Goal: Task Accomplishment & Management: Complete application form

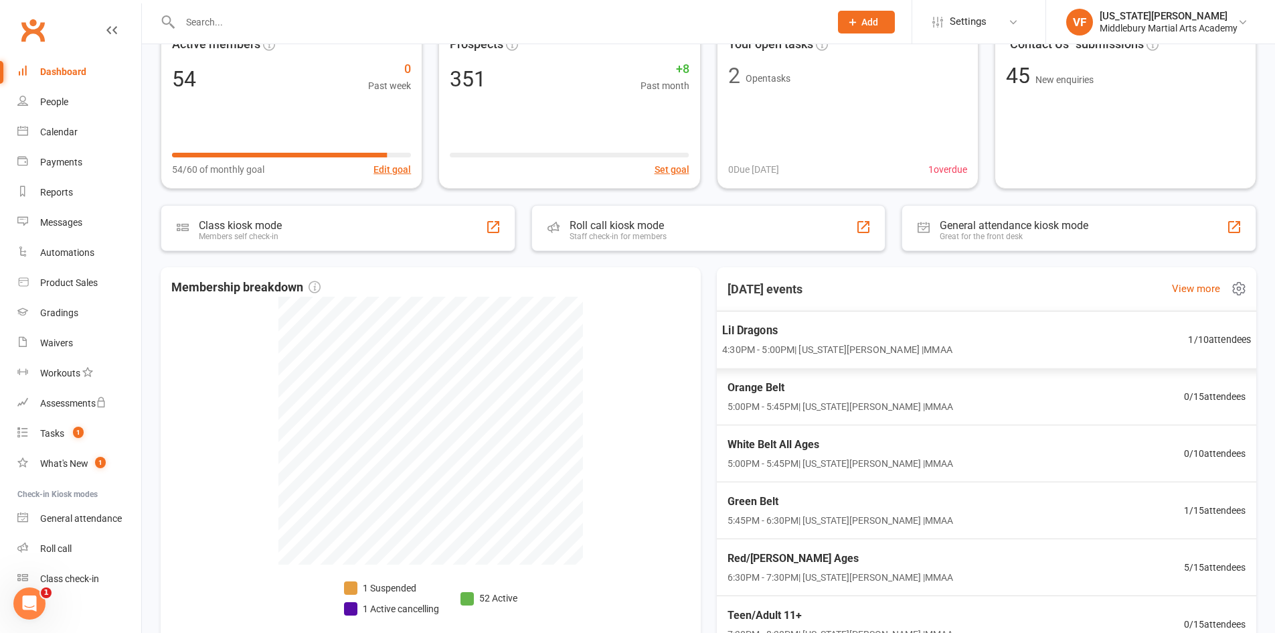
click at [803, 339] on div "Lil Dragons 4:30PM - 5:00PM | [US_STATE][PERSON_NAME] | MMAA" at bounding box center [837, 339] width 230 height 35
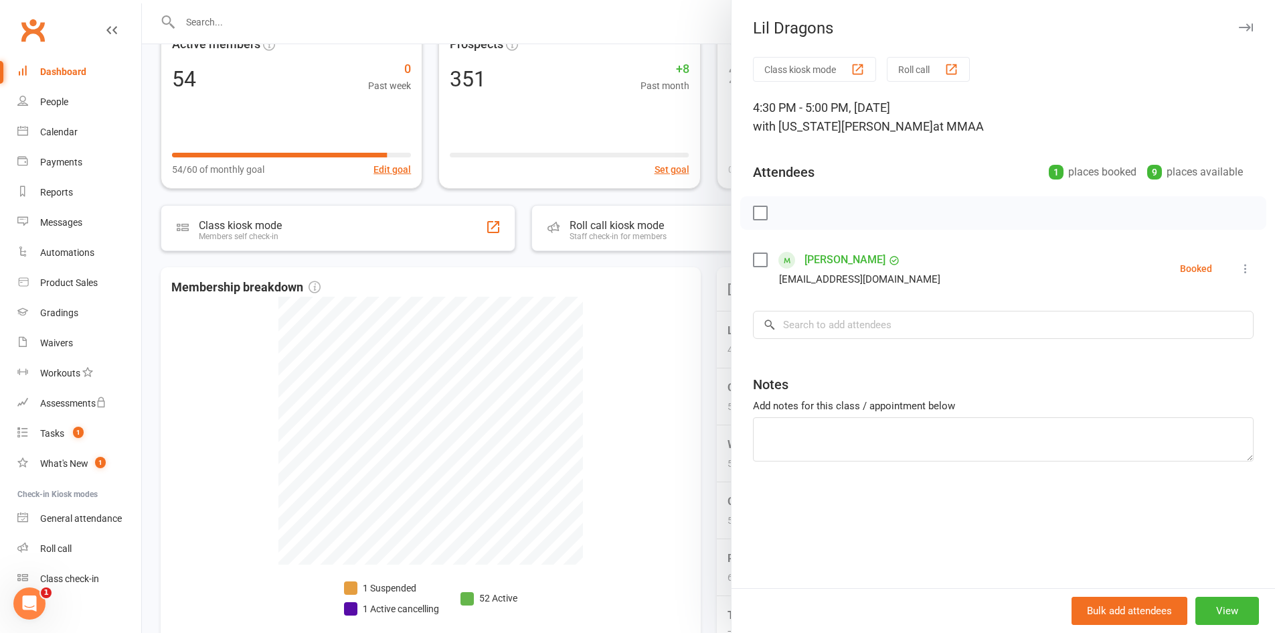
click at [1239, 26] on icon "button" at bounding box center [1246, 27] width 14 height 8
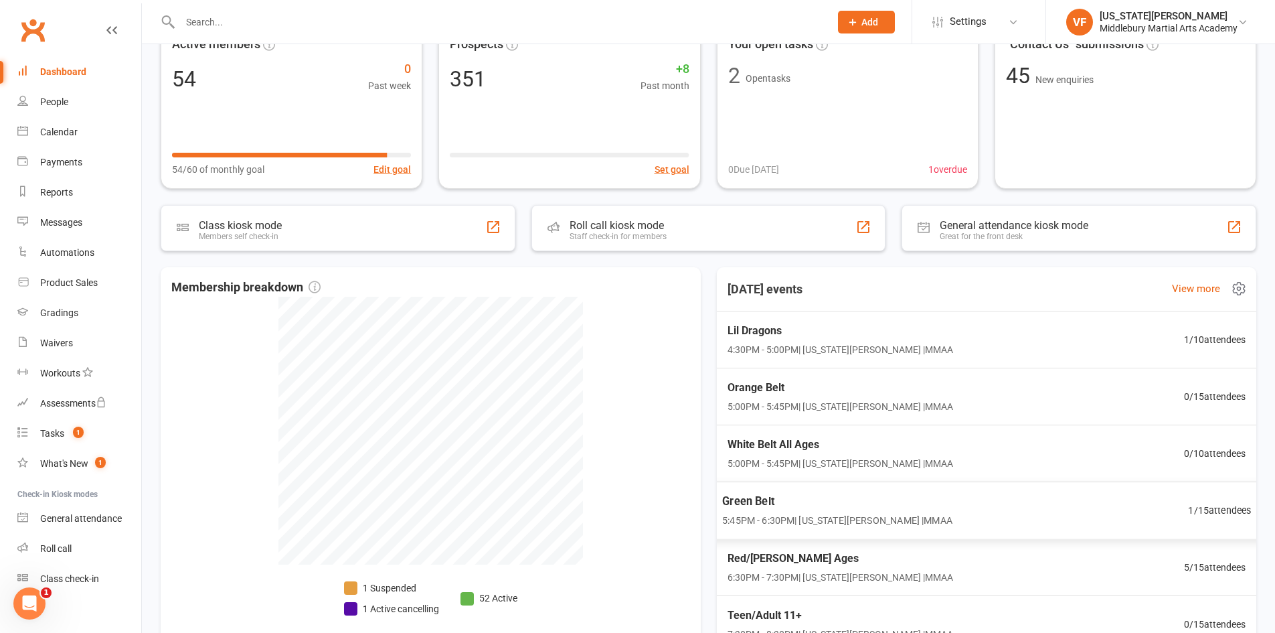
click at [886, 505] on span "Green Belt" at bounding box center [837, 501] width 230 height 17
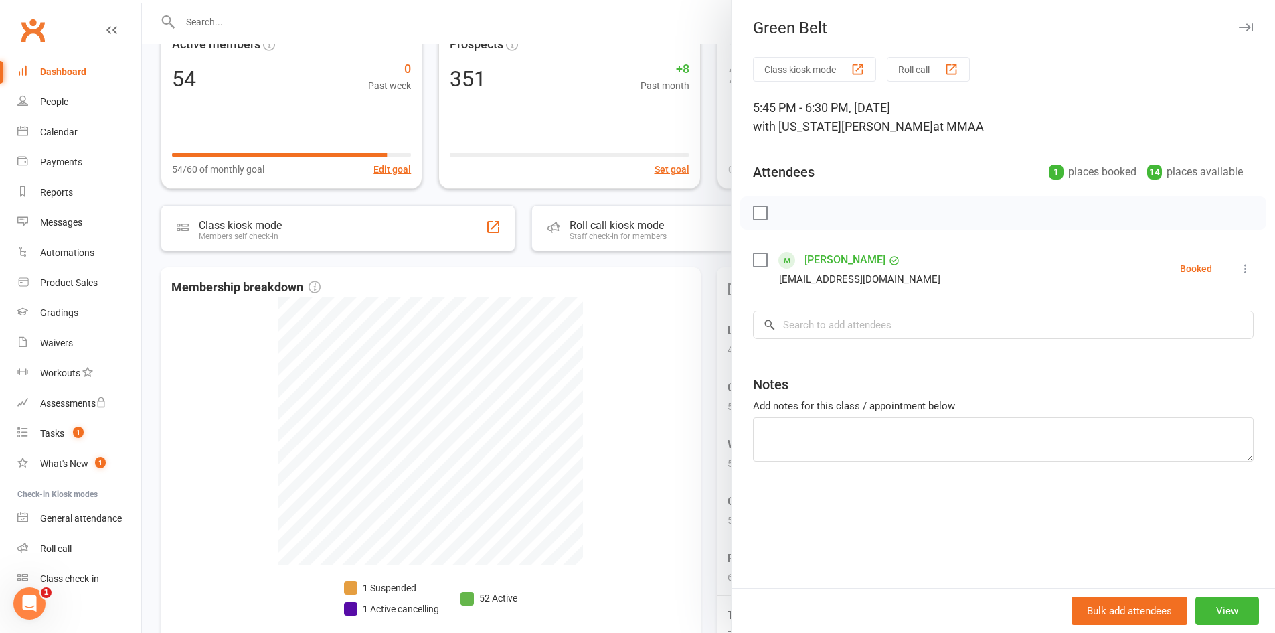
click at [1239, 28] on icon "button" at bounding box center [1246, 27] width 14 height 8
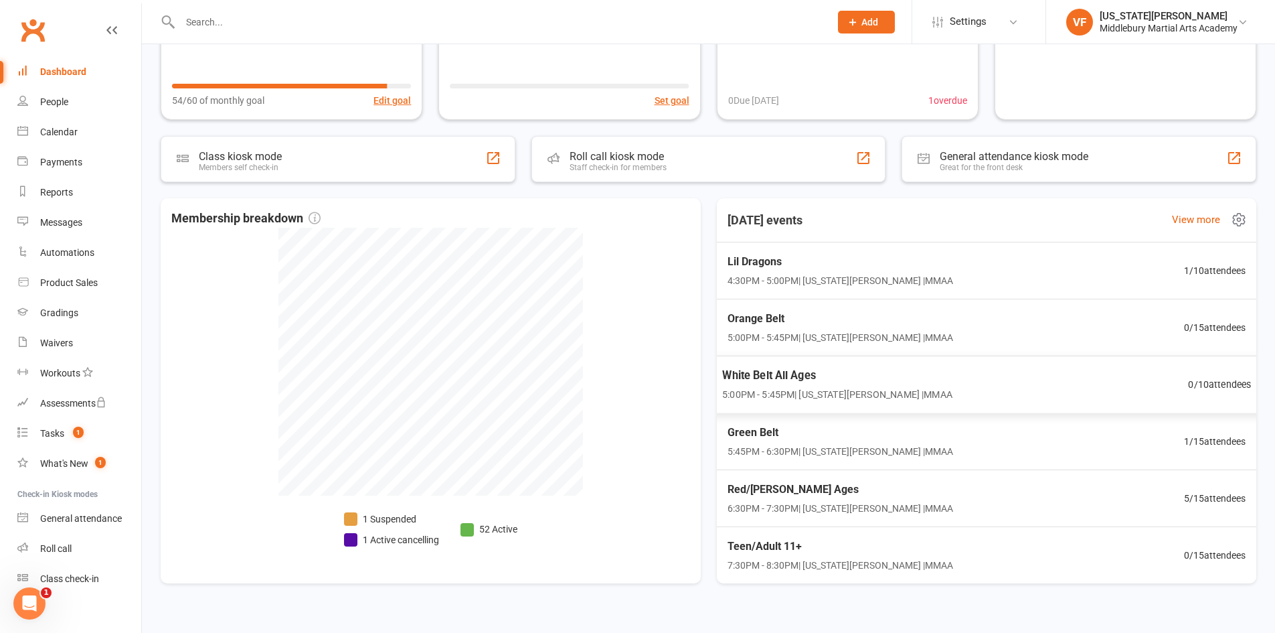
scroll to position [234, 0]
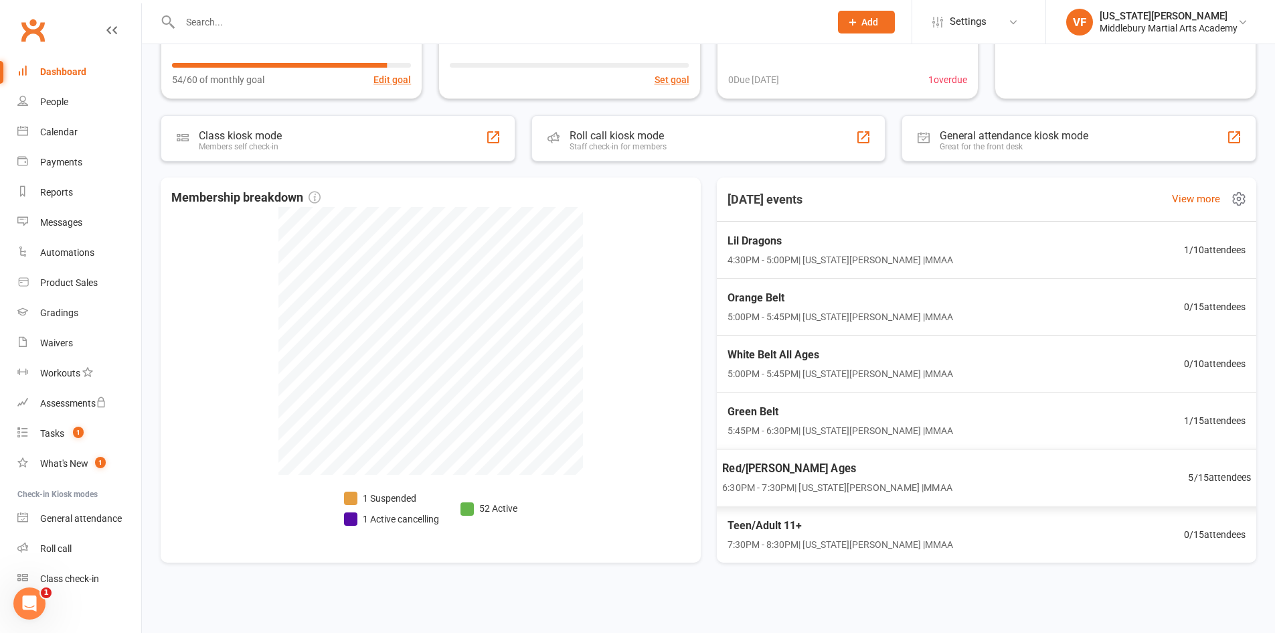
click at [913, 479] on div "Red/[PERSON_NAME] All Ages [DEMOGRAPHIC_DATA]:30PM - 7:30PM | [US_STATE][PERSON…" at bounding box center [987, 478] width 562 height 58
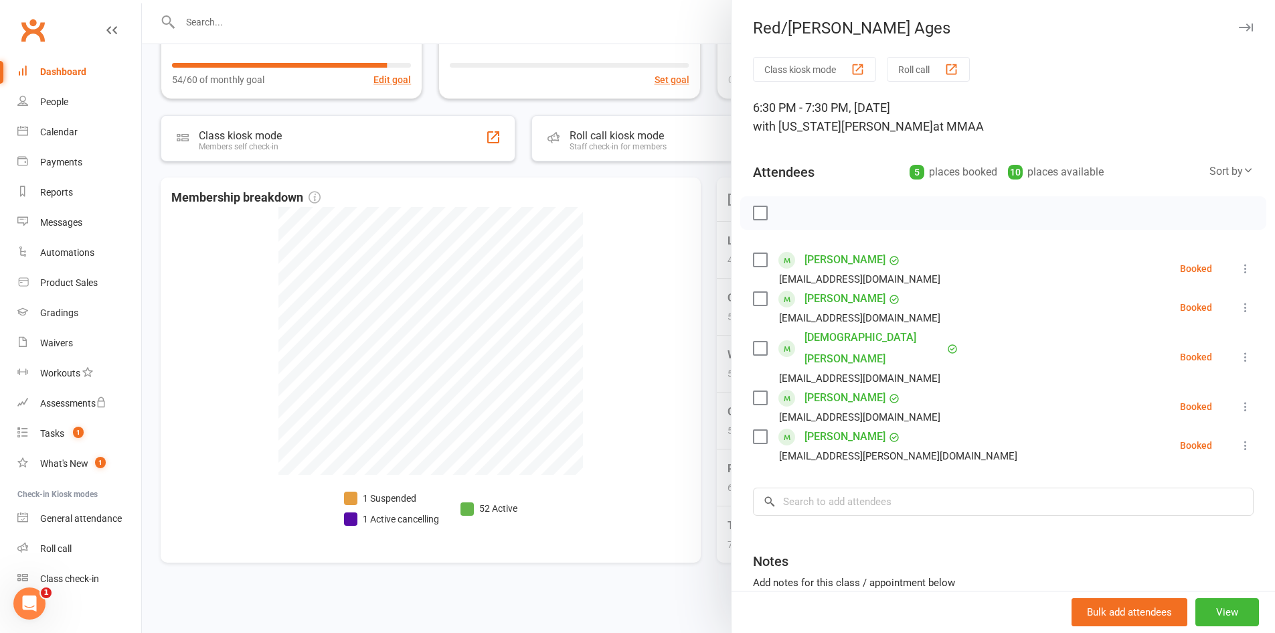
click at [1238, 22] on button "button" at bounding box center [1246, 27] width 16 height 16
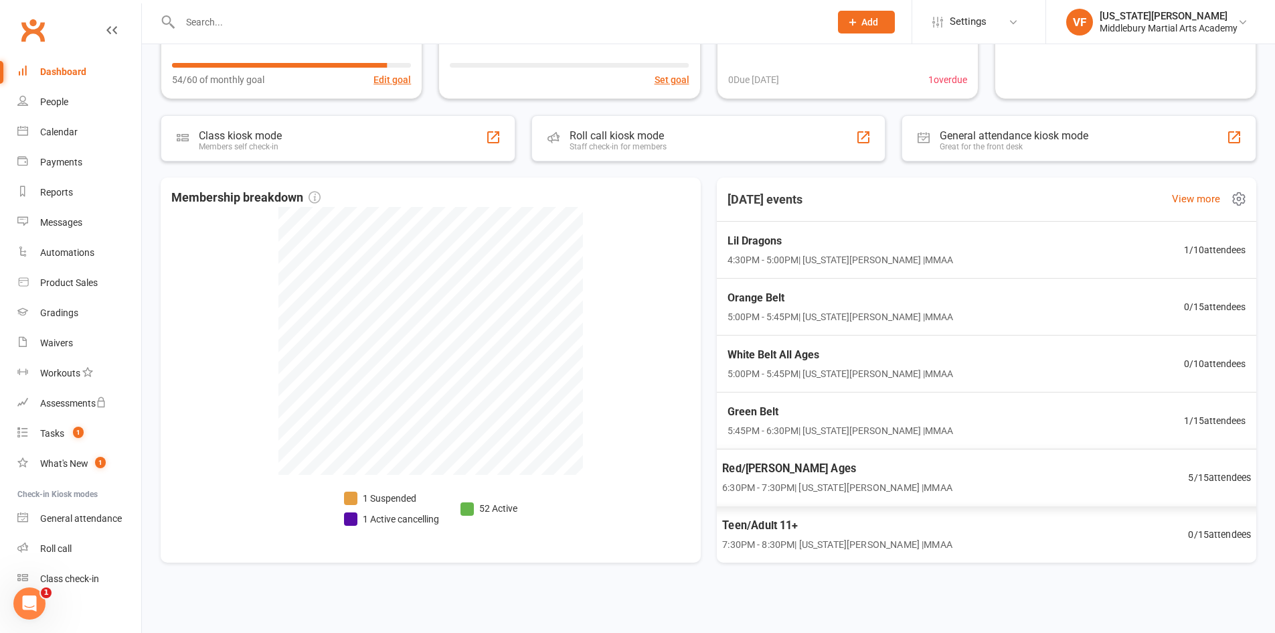
click at [834, 492] on span "6:30PM - 7:30PM | [US_STATE][PERSON_NAME] | MMAA" at bounding box center [837, 487] width 230 height 15
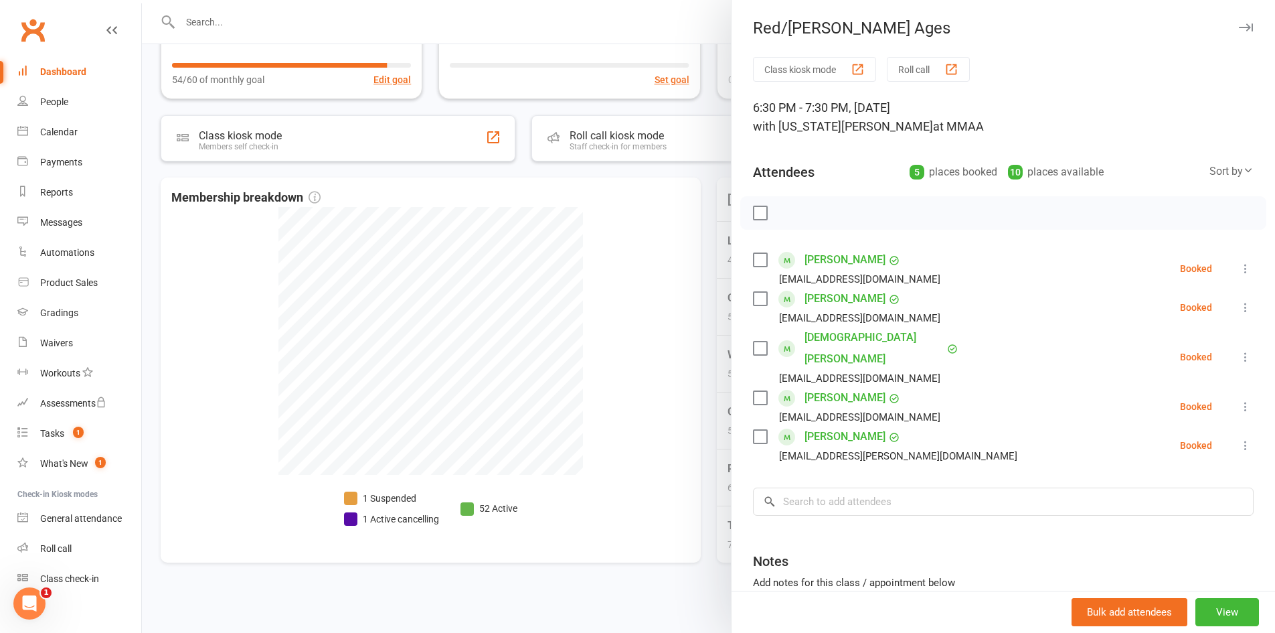
click at [1239, 29] on icon "button" at bounding box center [1246, 27] width 14 height 8
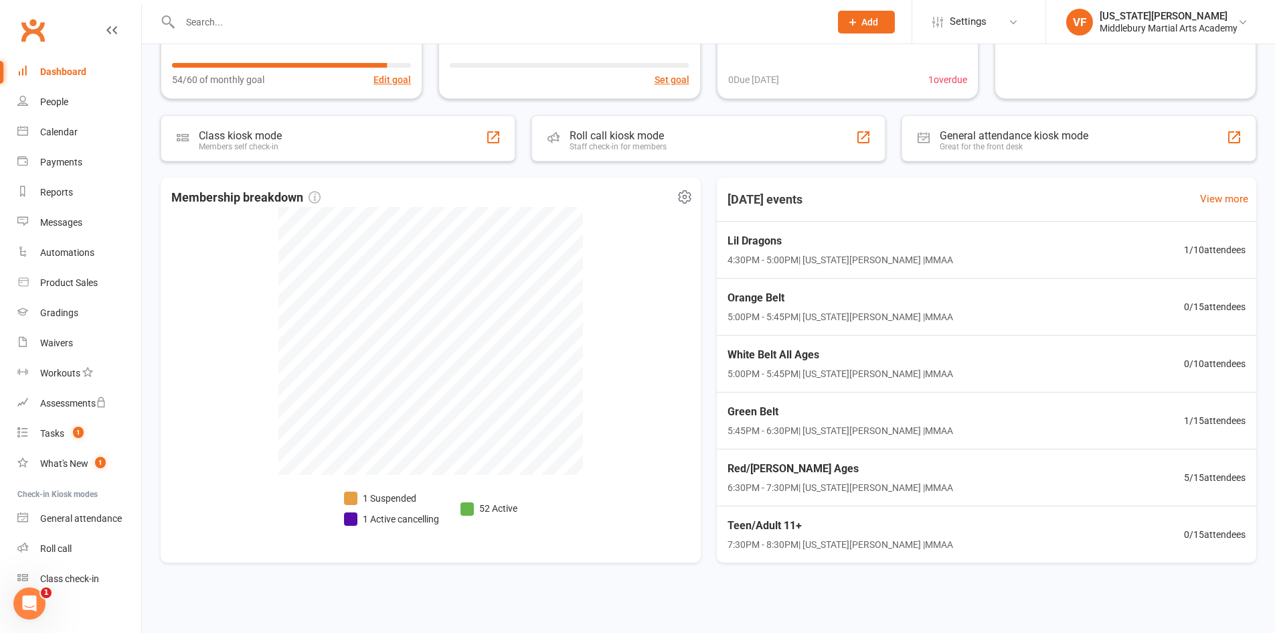
scroll to position [0, 0]
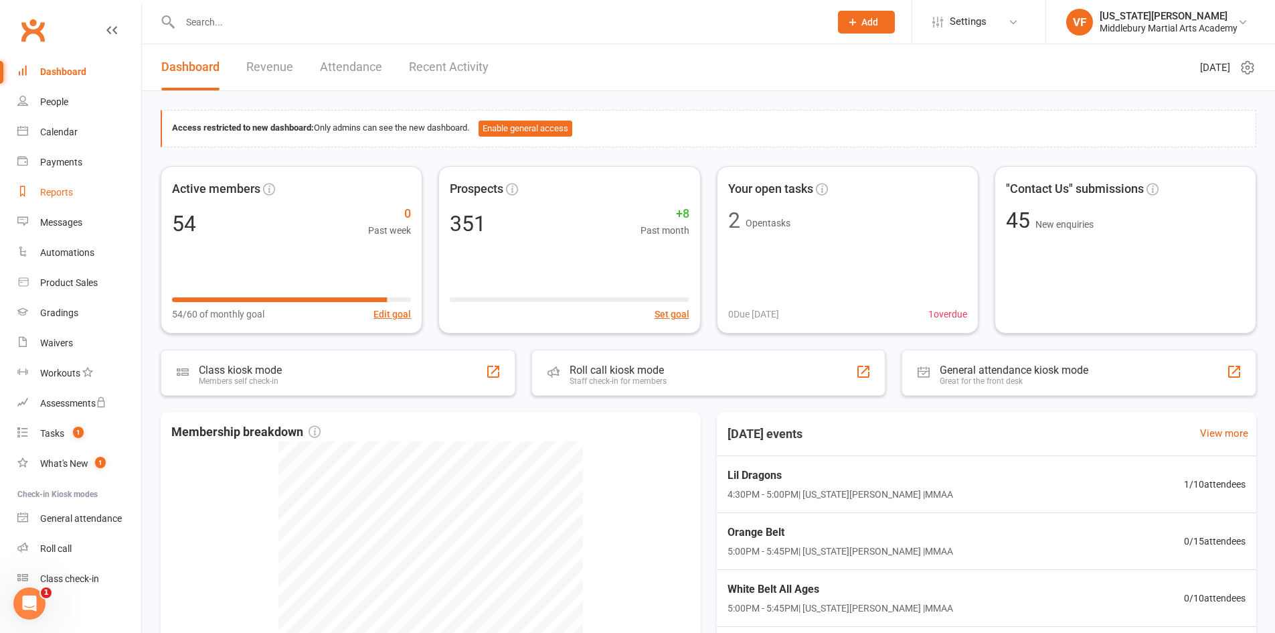
click at [56, 185] on link "Reports" at bounding box center [79, 192] width 124 height 30
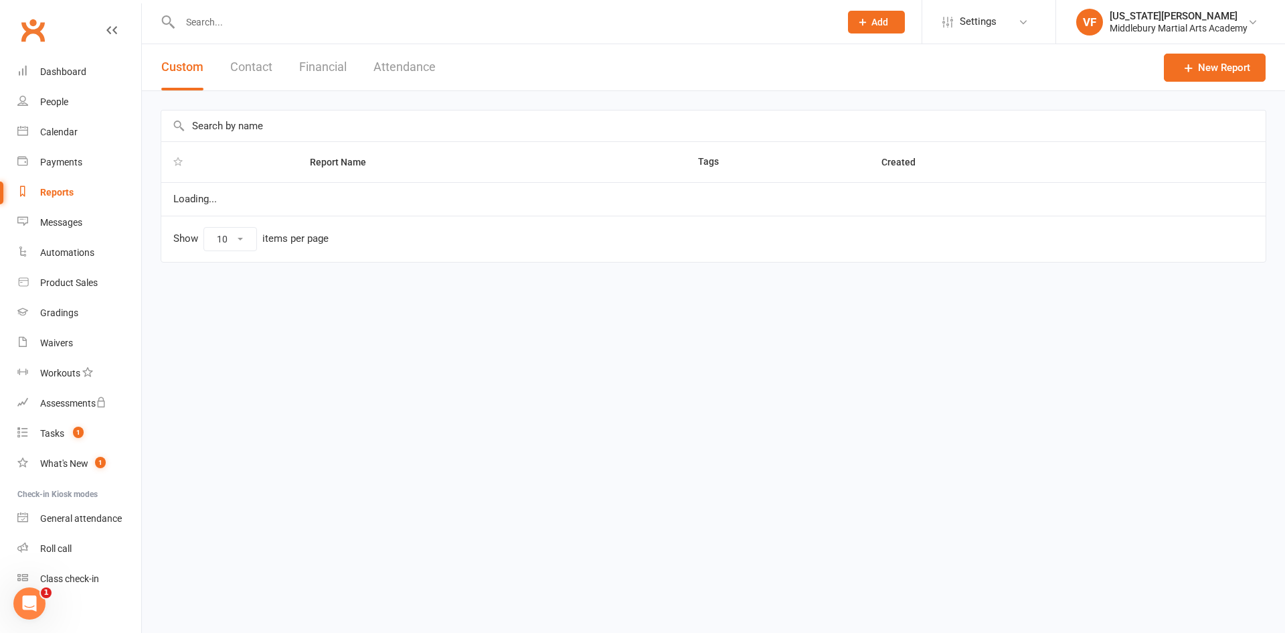
select select "100"
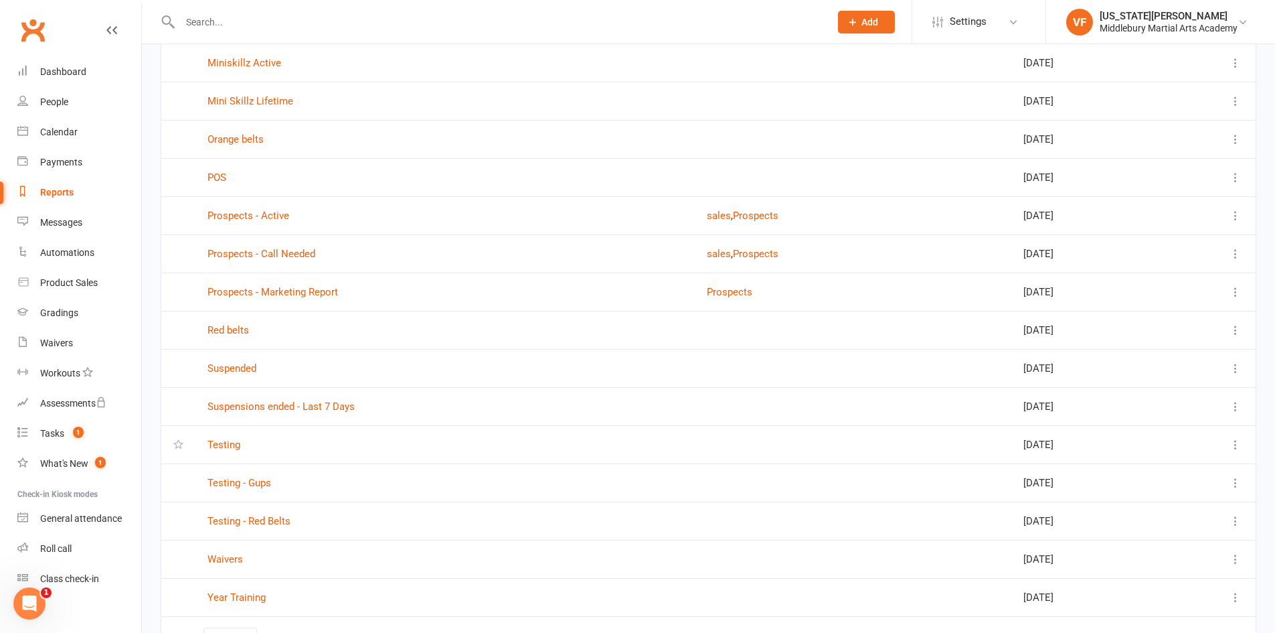
scroll to position [1447, 0]
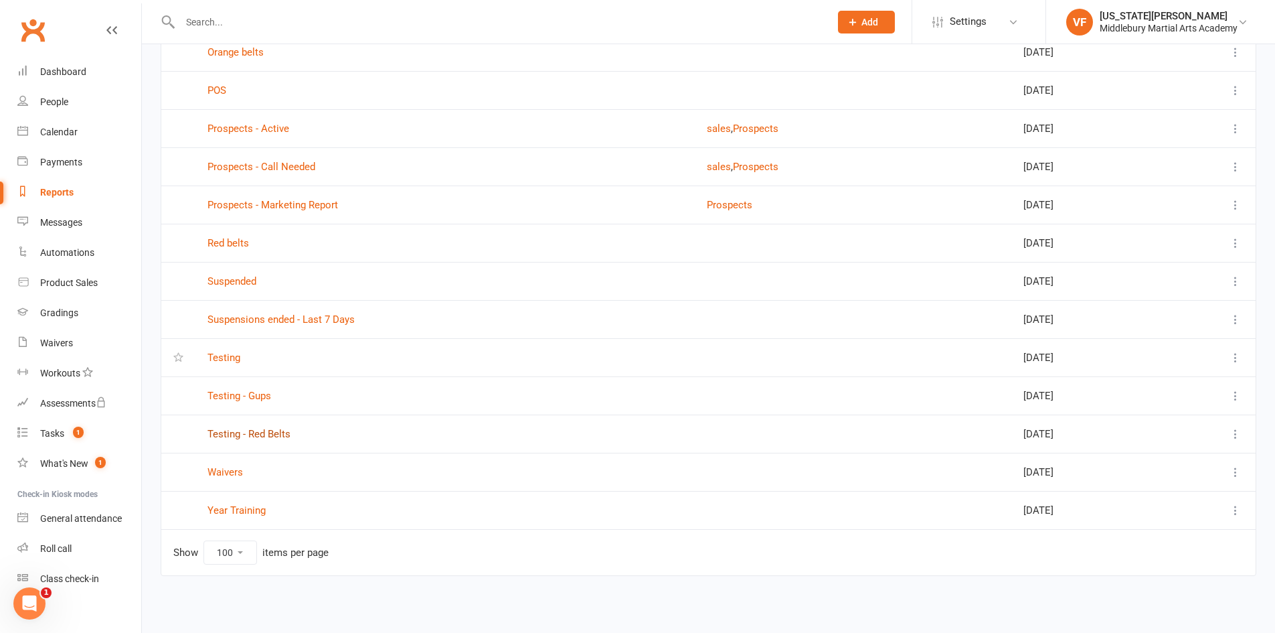
click at [232, 434] on link "Testing - Red Belts" at bounding box center [249, 434] width 83 height 12
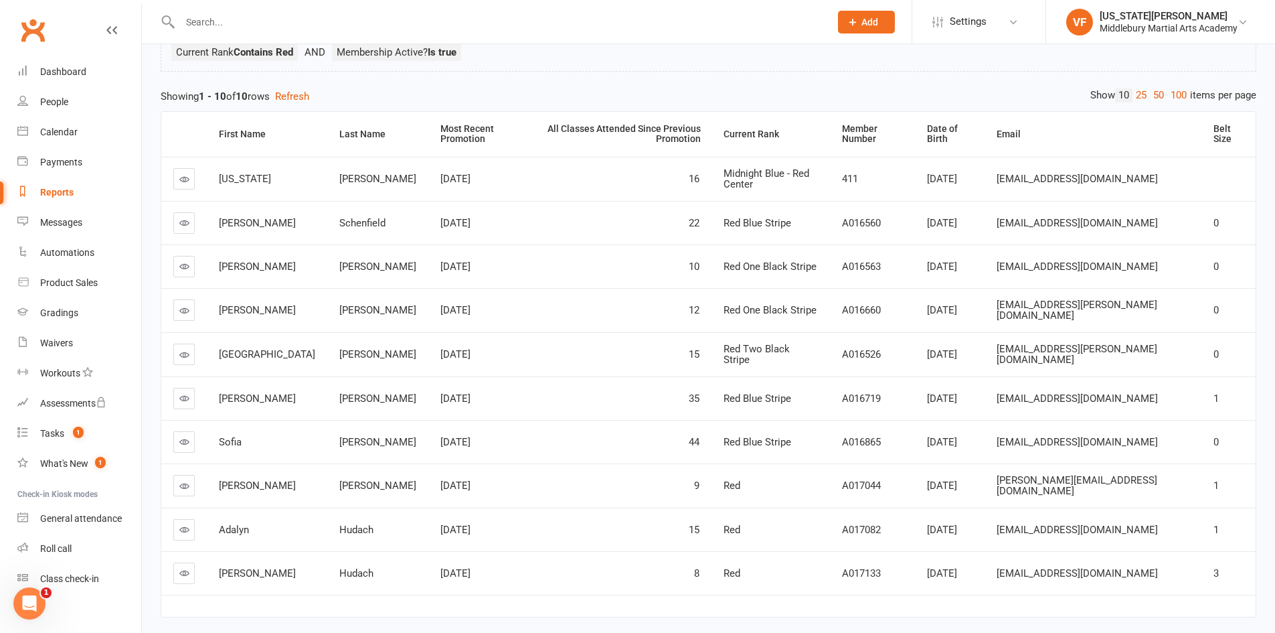
scroll to position [146, 0]
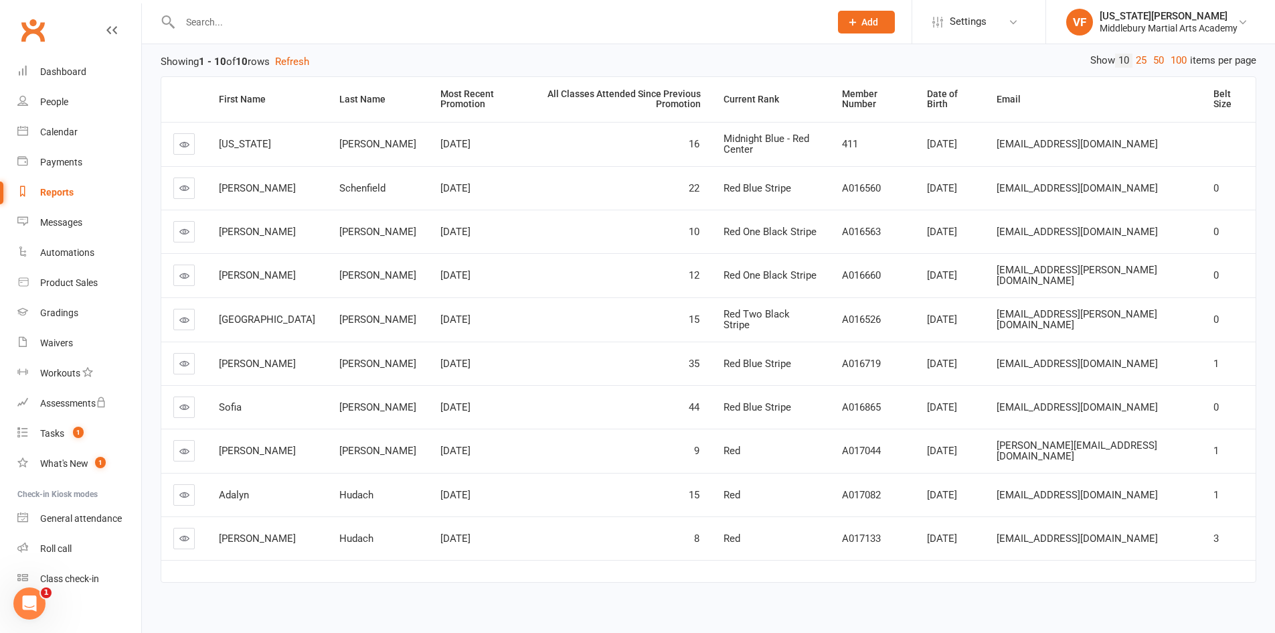
drag, startPoint x: 206, startPoint y: 242, endPoint x: 445, endPoint y: 528, distance: 372.6
click at [445, 528] on table "First Name Last Name Most Recent Promotion All Classes Attended Since Previous …" at bounding box center [709, 329] width 1096 height 506
copy table "First Name Last Name Most Recent Promotion All Classes Attended Since Previous …"
click at [455, 253] on td "[DATE]" at bounding box center [481, 275] width 106 height 44
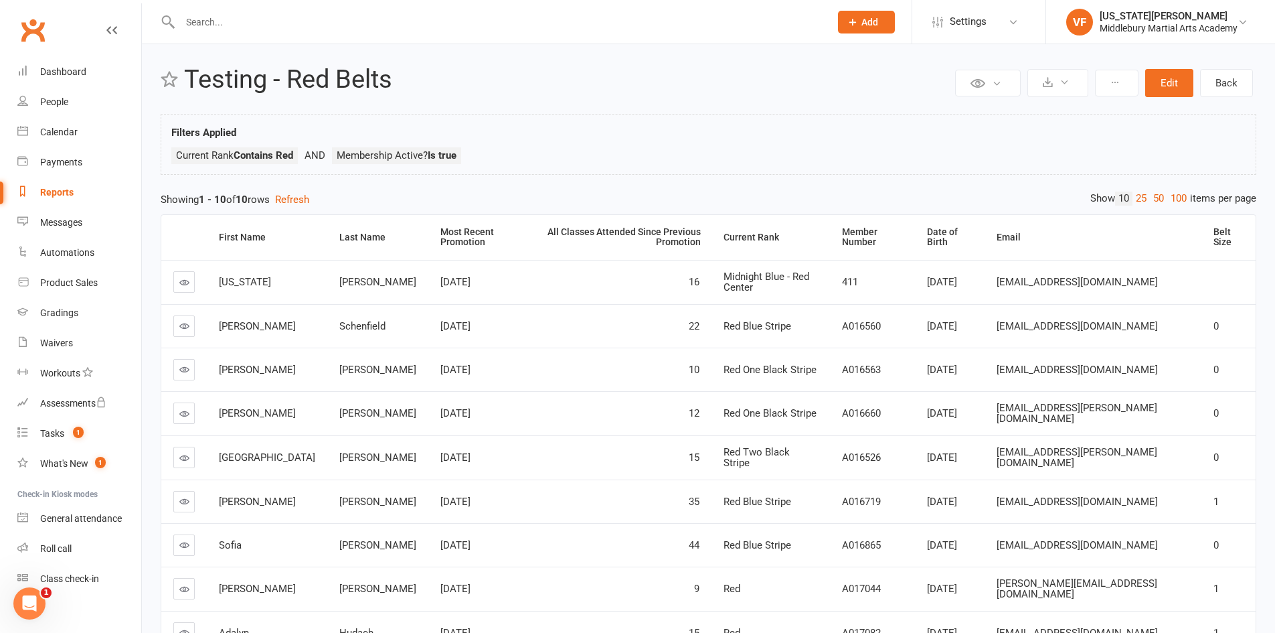
scroll to position [0, 0]
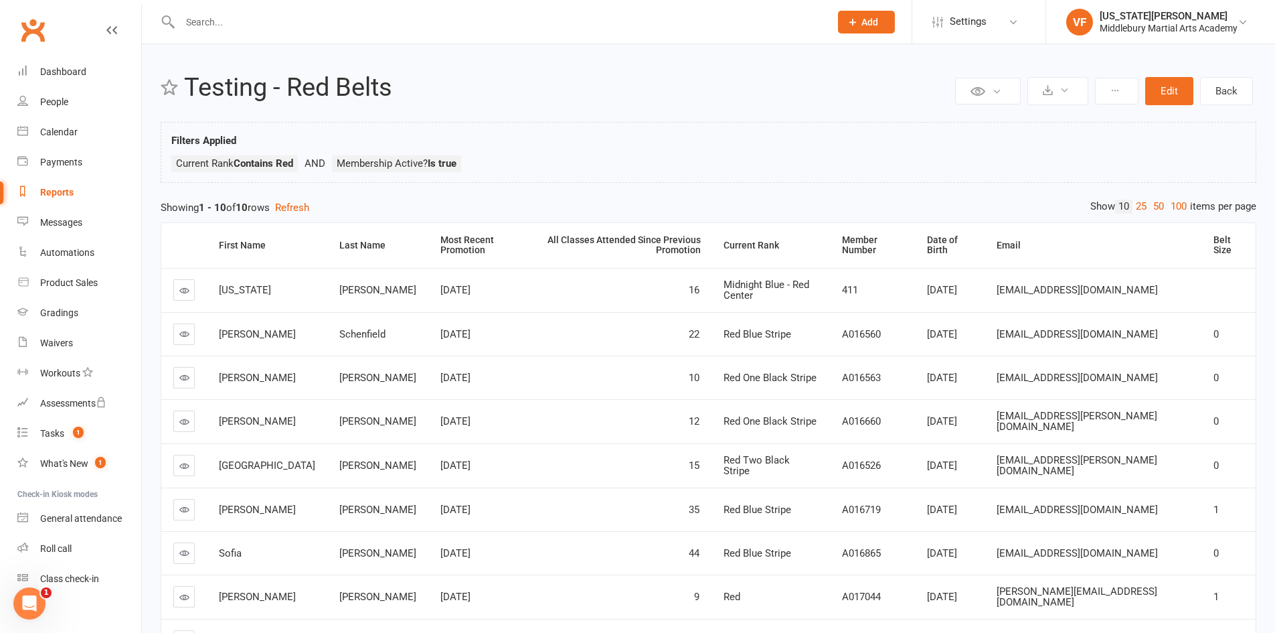
drag, startPoint x: 623, startPoint y: 178, endPoint x: 515, endPoint y: 183, distance: 107.9
click at [623, 178] on ul "Current Rank Contains Red Membership Active? Is true" at bounding box center [708, 166] width 1074 height 23
click at [70, 190] on div "Reports" at bounding box center [56, 192] width 33 height 11
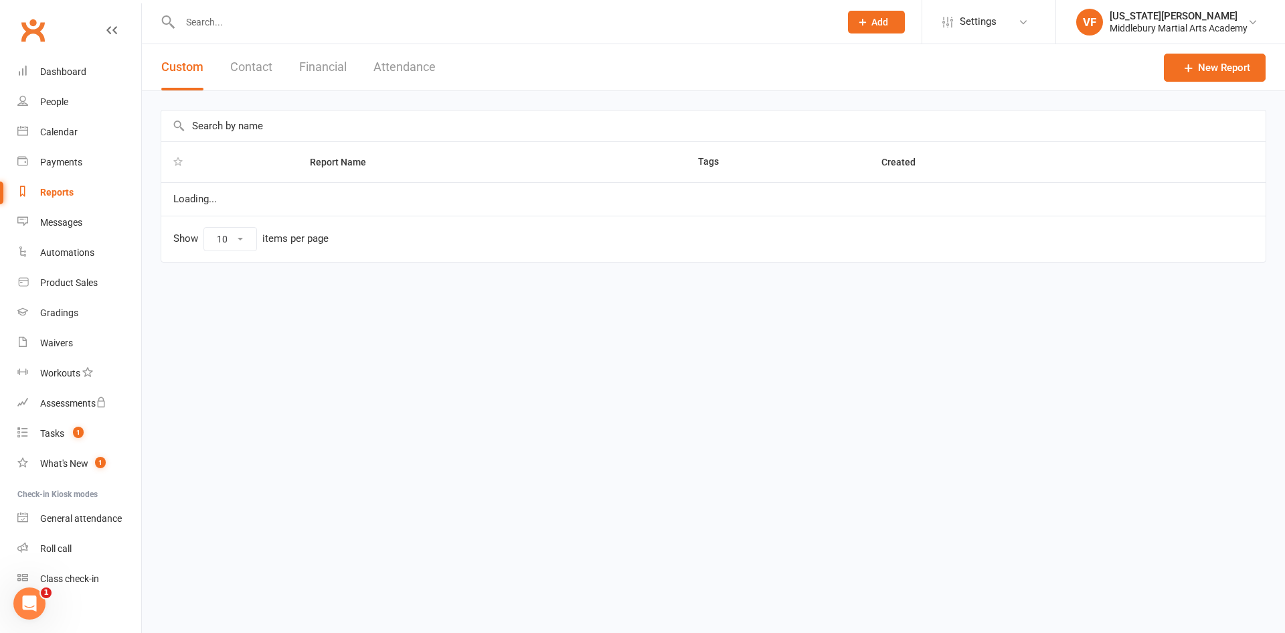
select select "100"
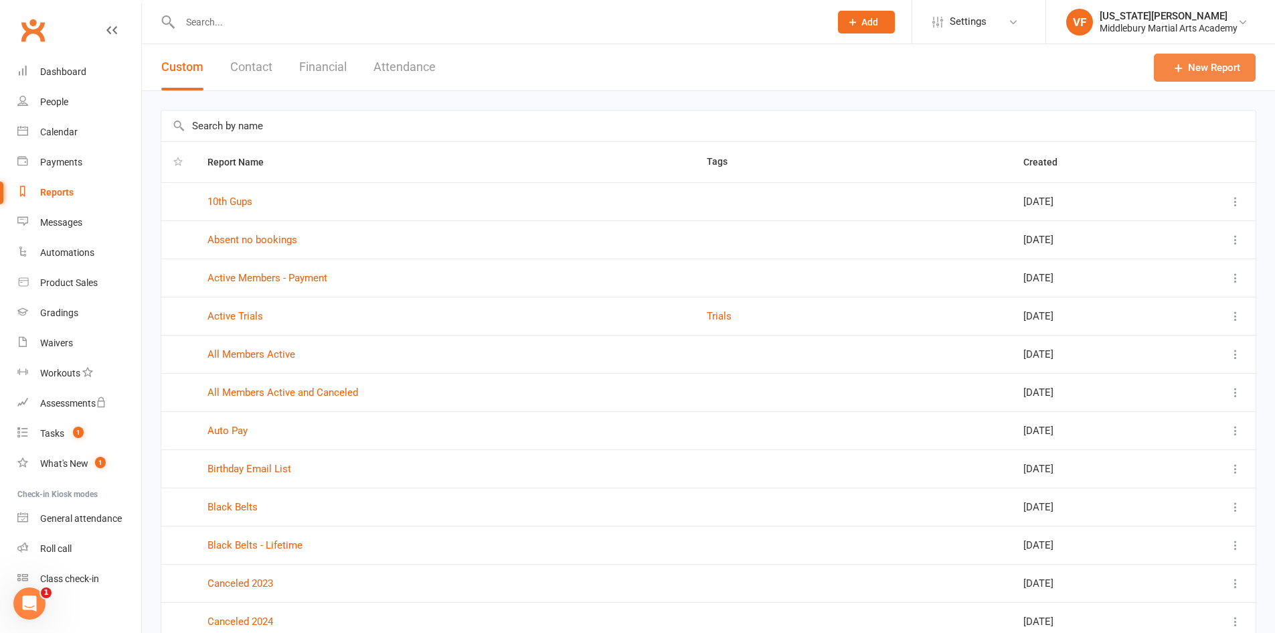
click at [1188, 71] on link "New Report" at bounding box center [1205, 68] width 102 height 28
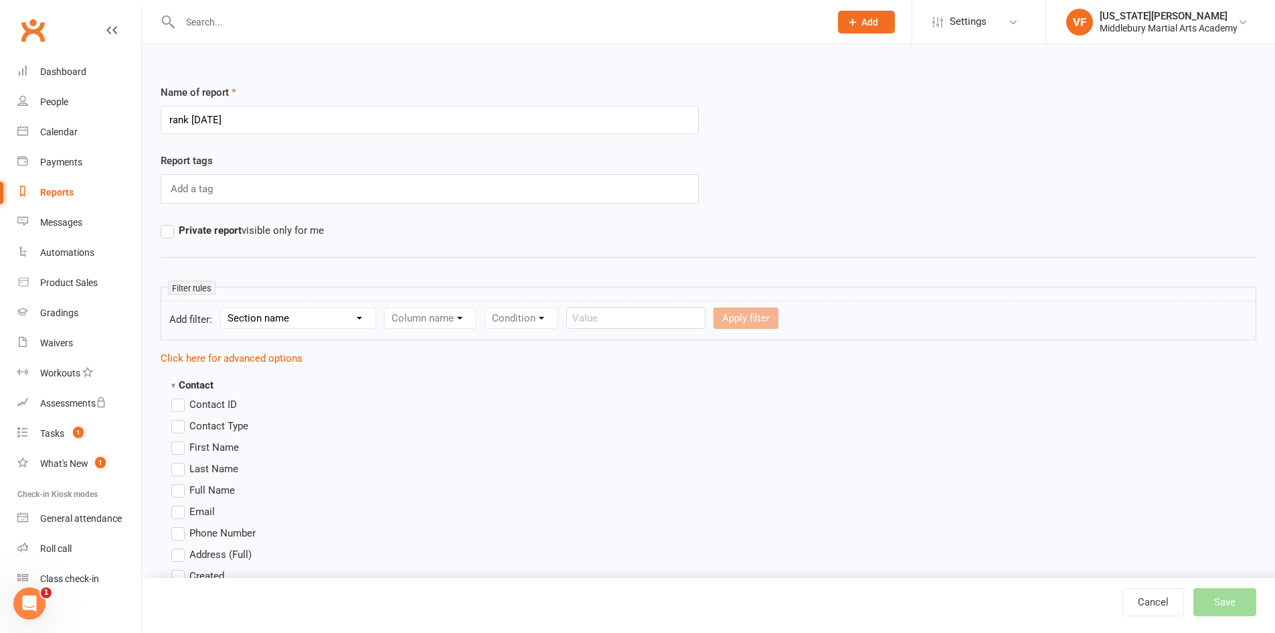
type input "rank [DATE]"
click at [289, 311] on select "Section name Contact Attendance Aggregate Payment Booking Waitlist Attendees Ca…" at bounding box center [298, 318] width 155 height 20
select select "10"
click at [223, 308] on select "Section name Contact Attendance Aggregate Payment Booking Waitlist Attendees Ca…" at bounding box center [298, 318] width 155 height 20
click at [429, 314] on select "Column name Membership ID Membership Name Membership Category Membership Start …" at bounding box center [515, 318] width 261 height 20
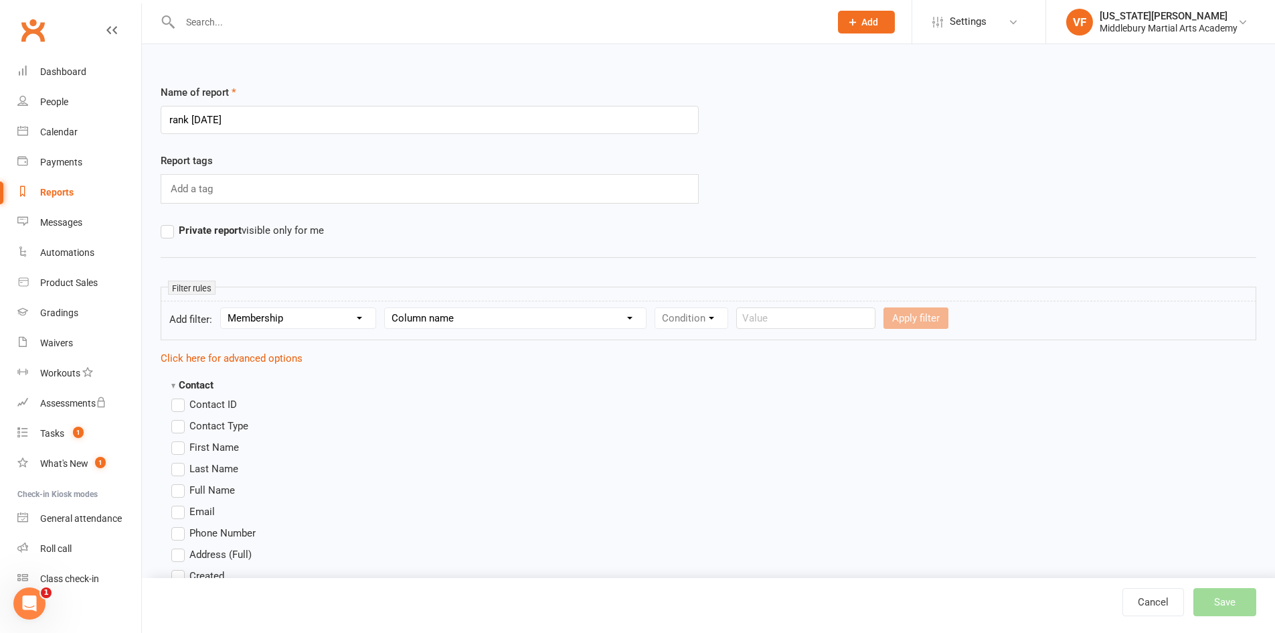
select select "29"
click at [387, 308] on select "Column name Membership ID Membership Name Membership Category Membership Start …" at bounding box center [515, 318] width 261 height 20
click at [680, 310] on select "Condition Is Is not Is blank Is not blank" at bounding box center [695, 318] width 81 height 20
select select "0"
click at [658, 308] on select "Condition Is Is not Is blank Is not blank" at bounding box center [695, 318] width 81 height 20
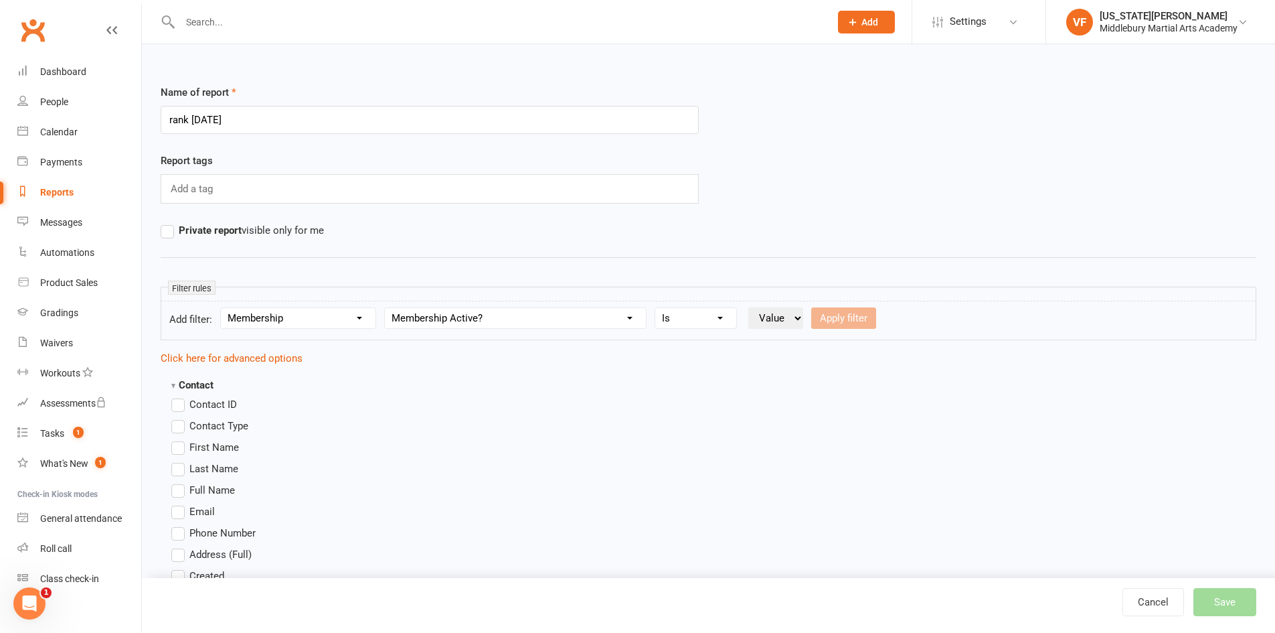
click at [762, 312] on select "Value Yes No" at bounding box center [775, 317] width 55 height 21
select select "true"
click at [751, 307] on select "Value Yes No" at bounding box center [775, 317] width 55 height 21
click at [834, 318] on button "Apply filter" at bounding box center [843, 317] width 65 height 21
select select
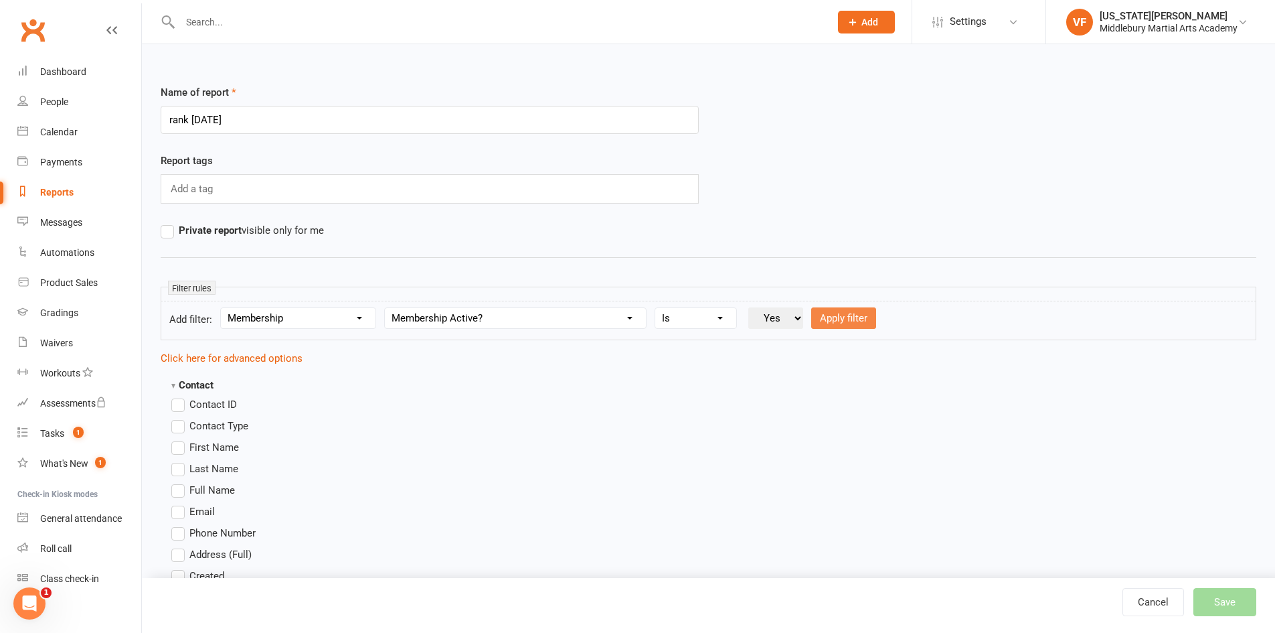
select select
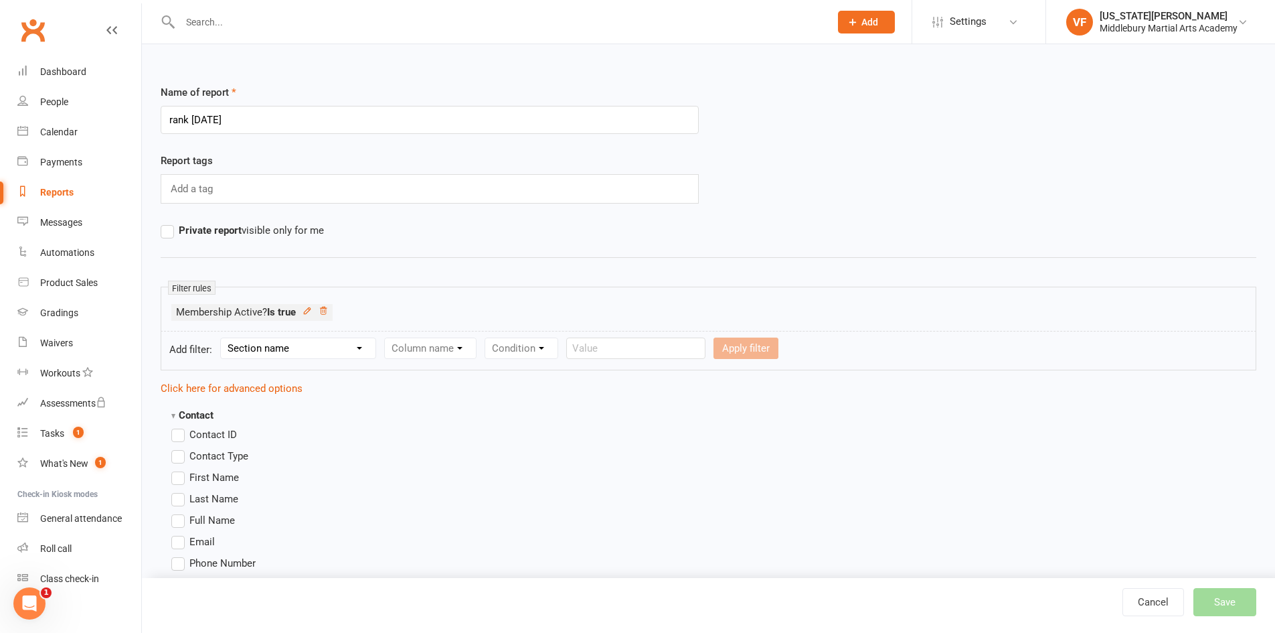
click at [358, 348] on select "Section name Contact Attendance Aggregate Payment Booking Waitlist Attendees Ca…" at bounding box center [298, 348] width 155 height 20
select select "13"
click at [223, 338] on select "Section name Contact Attendance Aggregate Payment Booking Waitlist Attendees Ca…" at bounding box center [298, 348] width 155 height 20
click at [461, 355] on select "Column name Style Current Rank Current Rank Position Next Rank Belt Size Active…" at bounding box center [521, 348] width 273 height 20
select select "1"
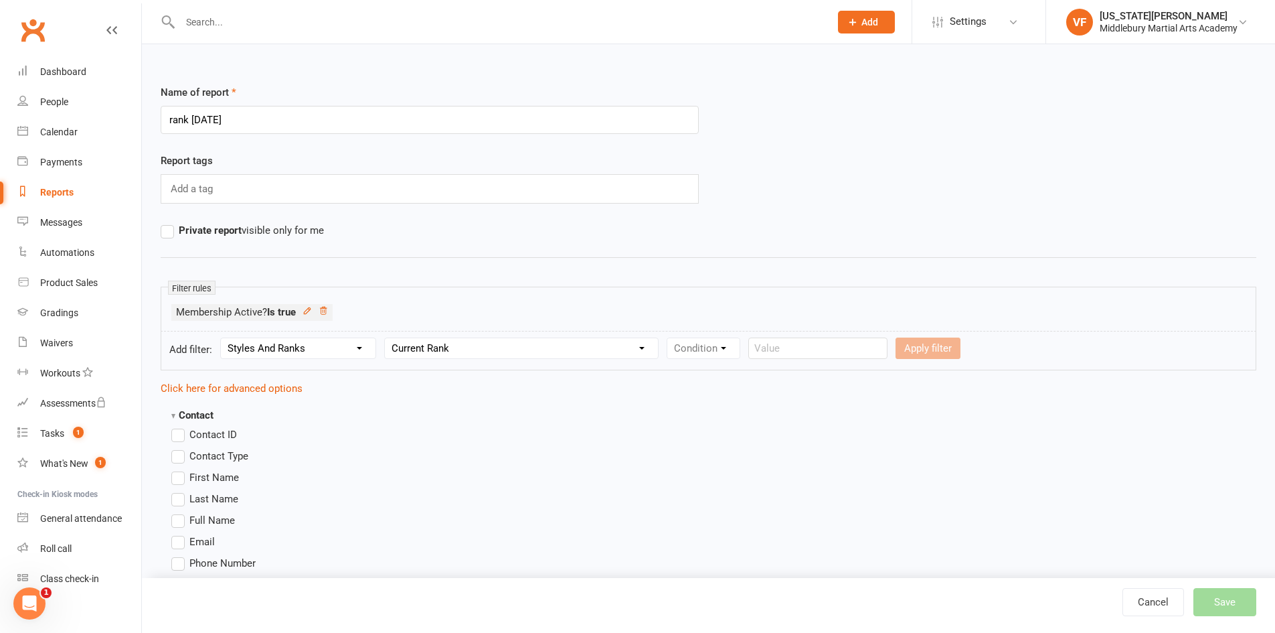
click at [387, 338] on select "Column name Style Current Rank Current Rank Position Next Rank Belt Size Active…" at bounding box center [521, 348] width 273 height 20
click at [743, 355] on select "Condition Equals Does not equal Contains Does not contain Is blank or does not …" at bounding box center [744, 348] width 154 height 20
click at [667, 338] on select "Condition Equals Does not equal Contains Does not contain Is blank or does not …" at bounding box center [744, 348] width 154 height 20
click at [907, 352] on input "text" at bounding box center [899, 347] width 139 height 21
click at [771, 353] on select "Condition Equals Does not equal Contains Does not contain Is blank or does not …" at bounding box center [744, 348] width 154 height 20
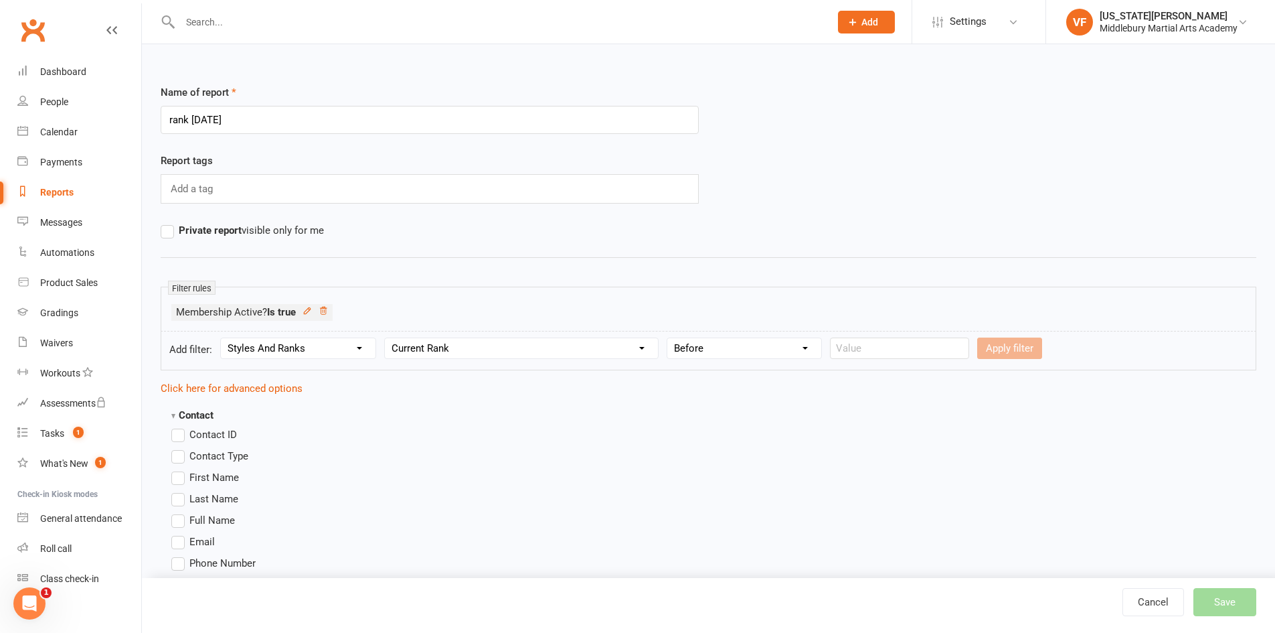
click at [614, 346] on select "Column name Style Current Rank Current Rank Position Next Rank Belt Size Active…" at bounding box center [521, 348] width 273 height 20
click at [387, 338] on select "Column name Style Current Rank Current Rank Position Next Rank Belt Size Active…" at bounding box center [521, 348] width 273 height 20
click at [711, 343] on select "Condition Equals Does not equal Contains Does not contain Is blank or does not …" at bounding box center [744, 348] width 154 height 20
select select "8"
click at [667, 338] on select "Condition Equals Does not equal Contains Does not contain Is blank or does not …" at bounding box center [744, 348] width 154 height 20
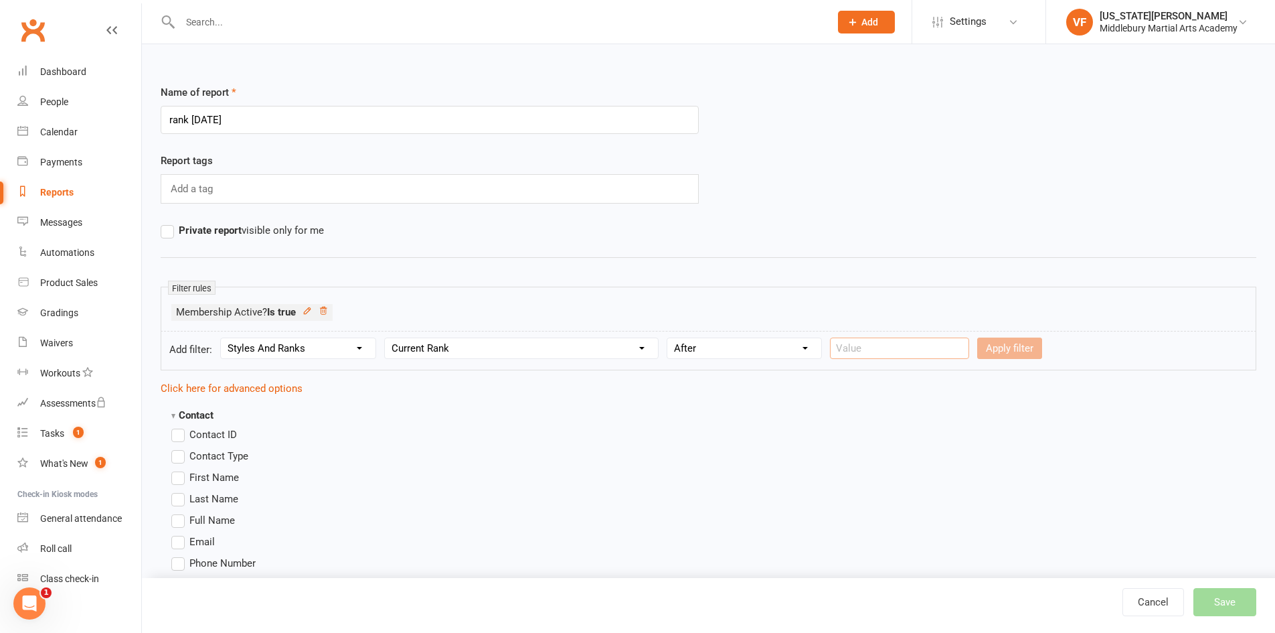
click at [877, 345] on input "text" at bounding box center [899, 347] width 139 height 21
type input "[DATE]"
click at [999, 336] on form "Add filter: Section name Contact Attendance Aggregate Payment Booking Waitlist …" at bounding box center [709, 350] width 1096 height 39
click at [993, 349] on button "Apply filter" at bounding box center [1009, 347] width 65 height 21
select select
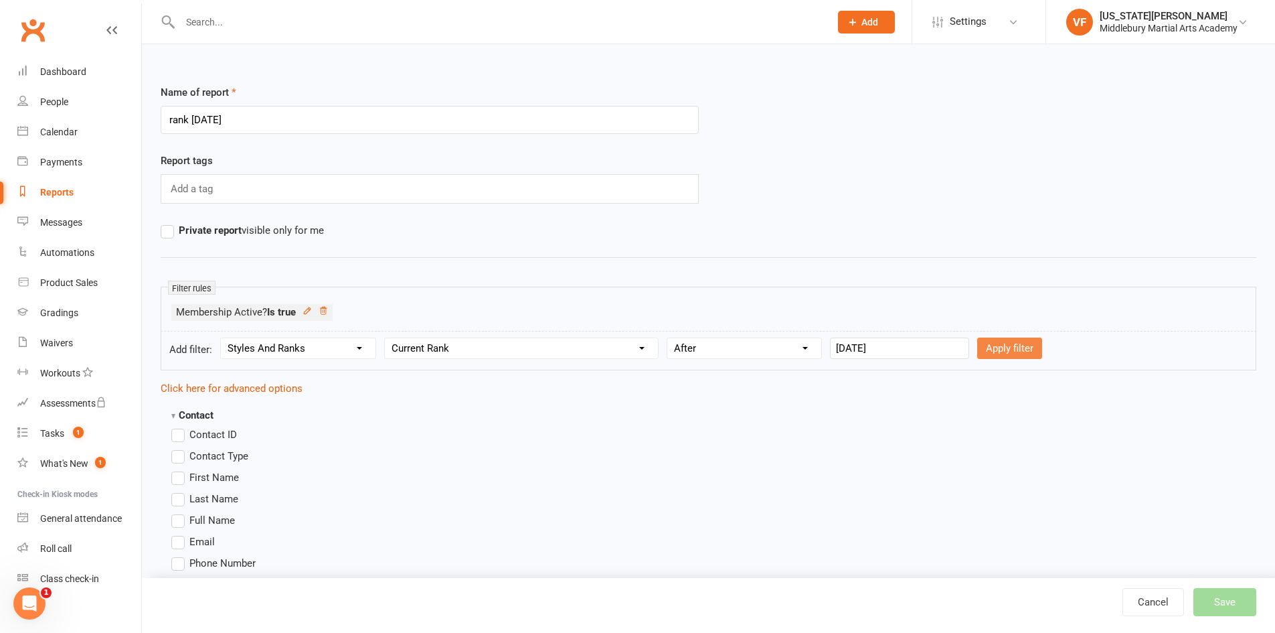
select select
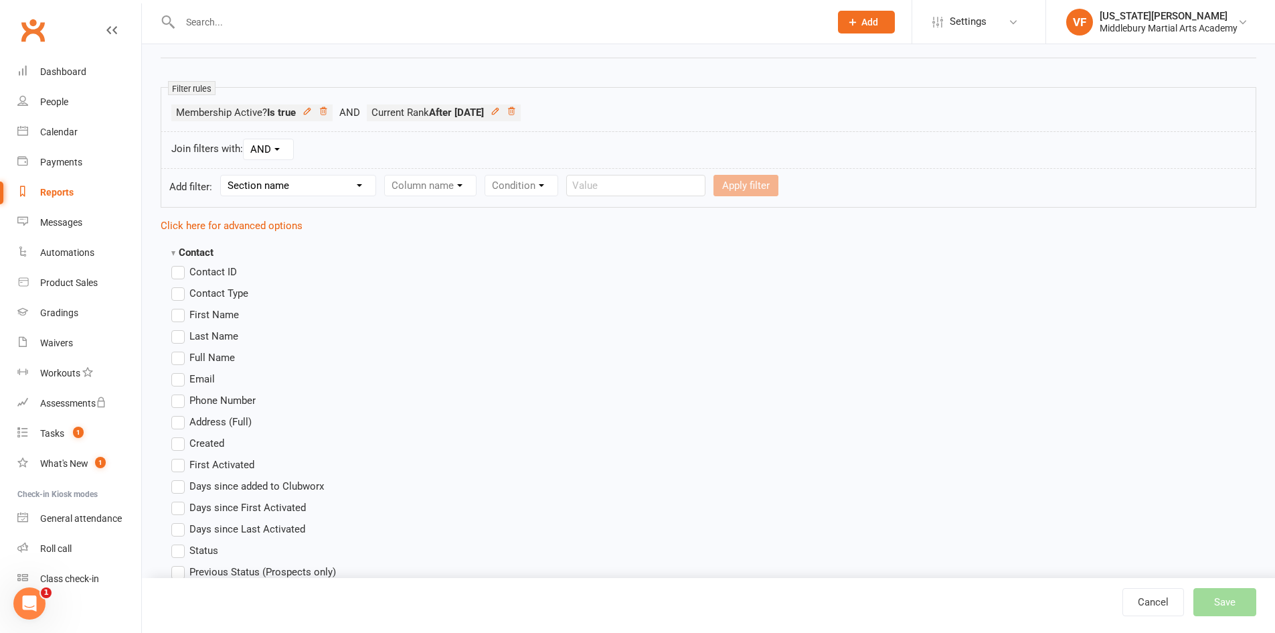
scroll to position [201, 0]
click at [180, 316] on label "First Name" at bounding box center [205, 313] width 68 height 16
click at [180, 305] on input "First Name" at bounding box center [175, 305] width 9 height 0
click at [175, 335] on label "Last Name" at bounding box center [204, 335] width 67 height 16
click at [175, 327] on input "Last Name" at bounding box center [175, 327] width 9 height 0
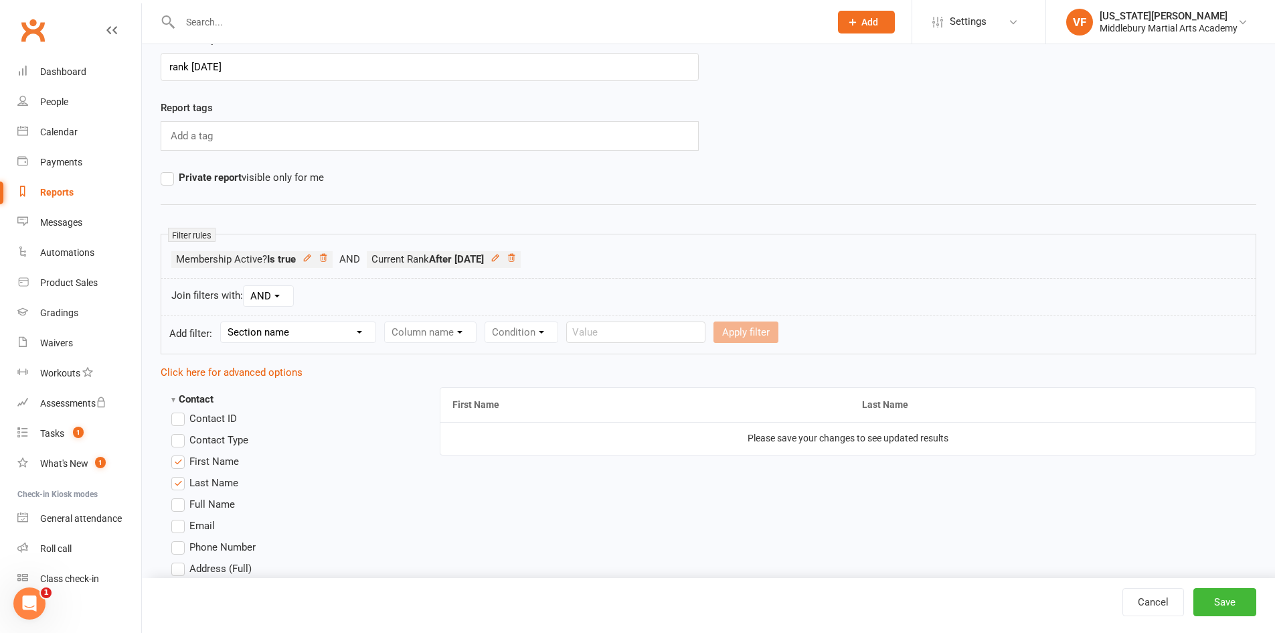
scroll to position [0, 0]
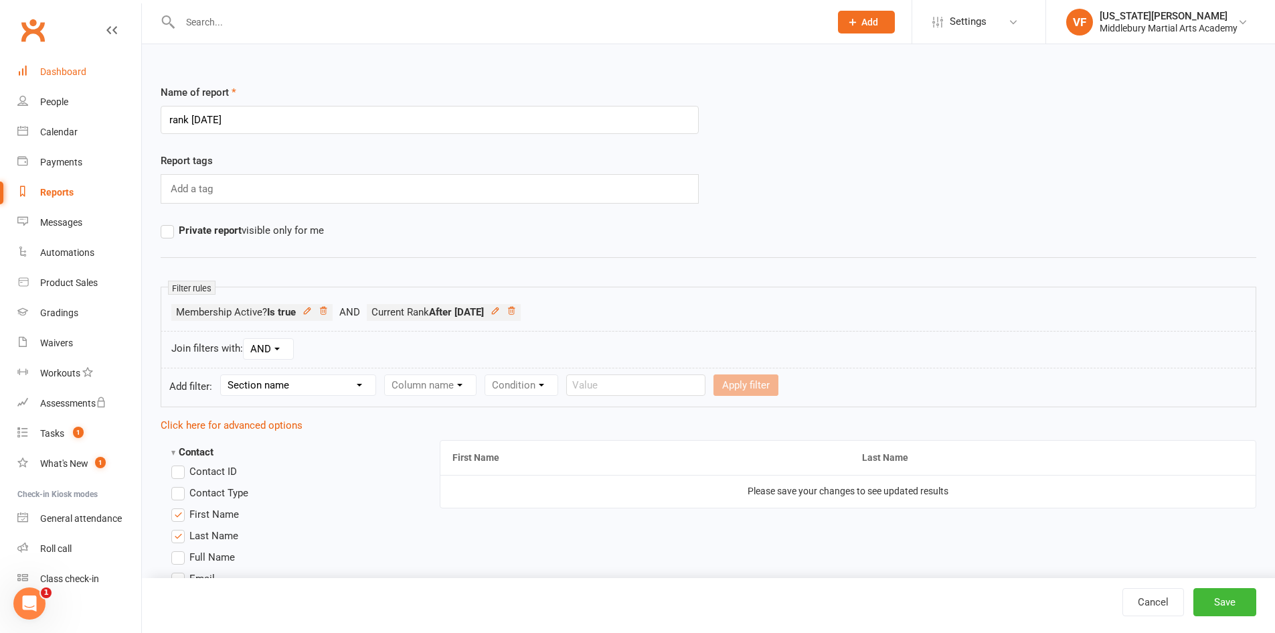
click at [82, 66] on link "Dashboard" at bounding box center [79, 72] width 124 height 30
